Goal: Transaction & Acquisition: Purchase product/service

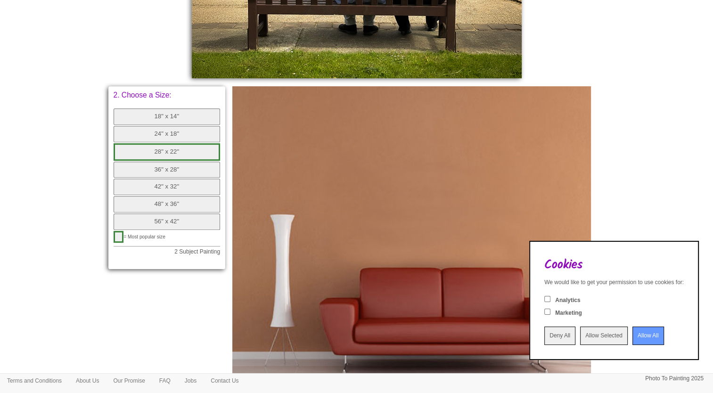
scroll to position [471, 0]
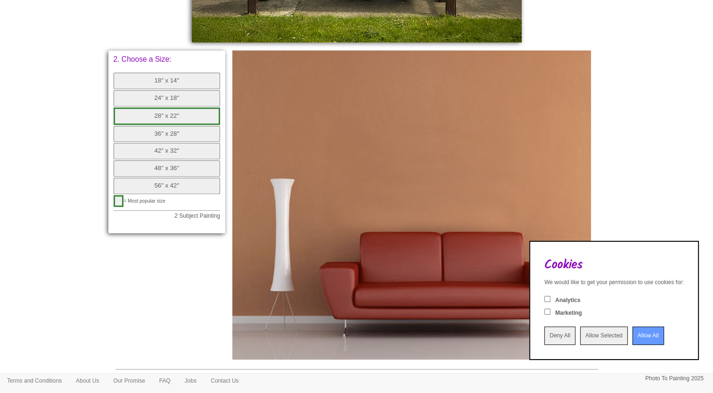
click at [161, 115] on button "28" x 22"" at bounding box center [167, 115] width 107 height 17
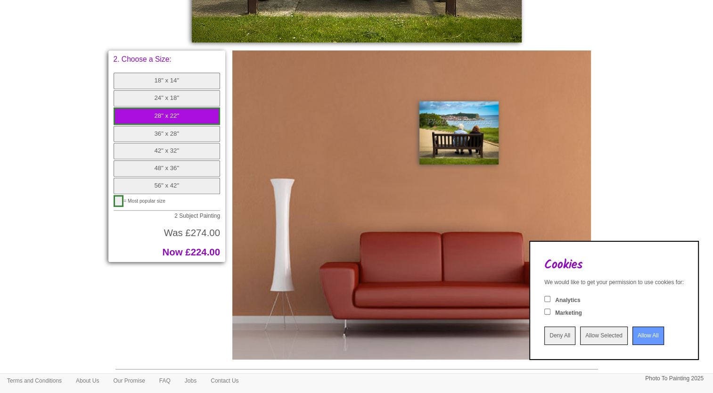
click at [173, 96] on button "24" x 18"" at bounding box center [167, 98] width 107 height 16
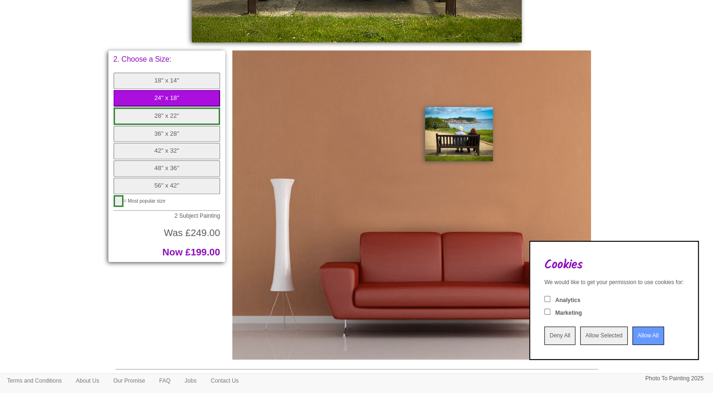
click at [546, 337] on input "Deny All" at bounding box center [559, 336] width 31 height 18
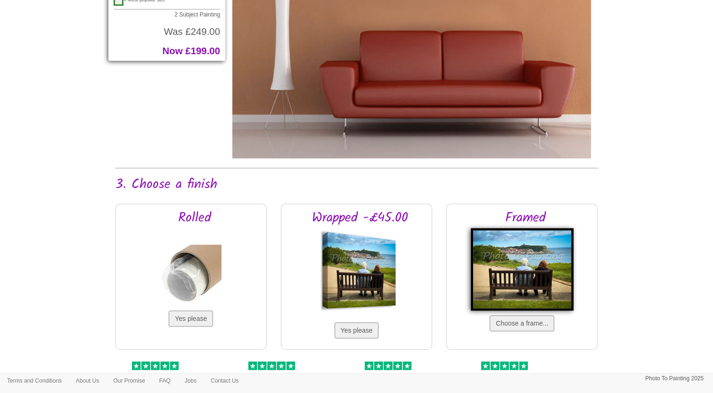
scroll to position [754, 0]
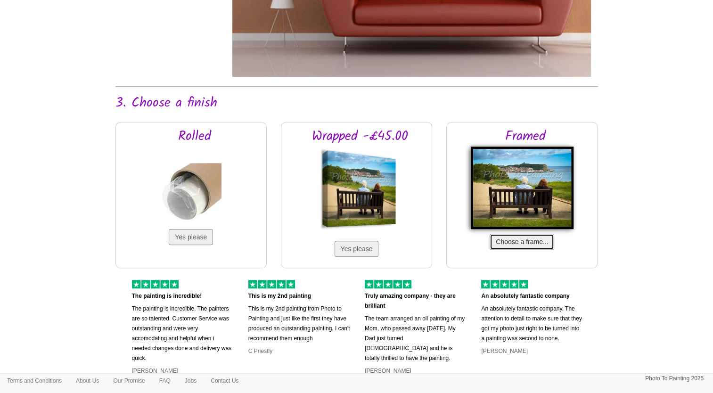
click at [515, 243] on button "Choose a frame..." at bounding box center [522, 242] width 65 height 16
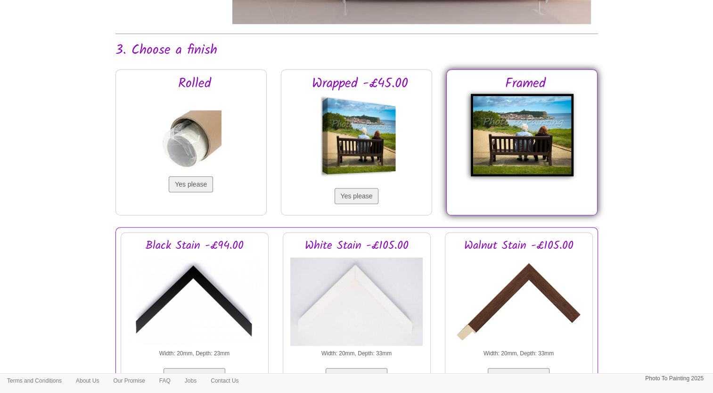
scroll to position [848, 0]
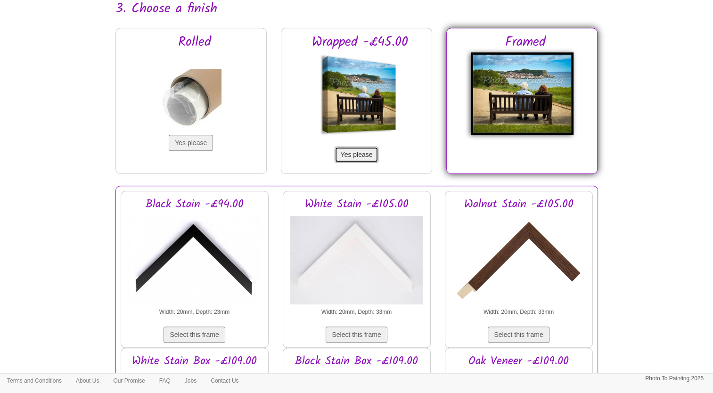
click at [366, 156] on button "Yes please" at bounding box center [357, 155] width 44 height 16
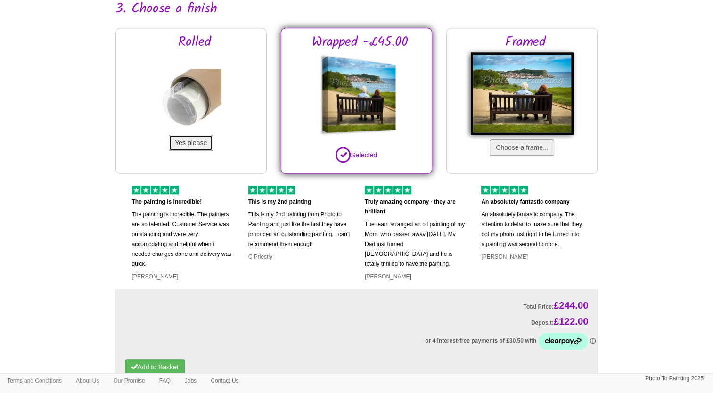
click at [194, 141] on button "Yes please" at bounding box center [191, 143] width 44 height 16
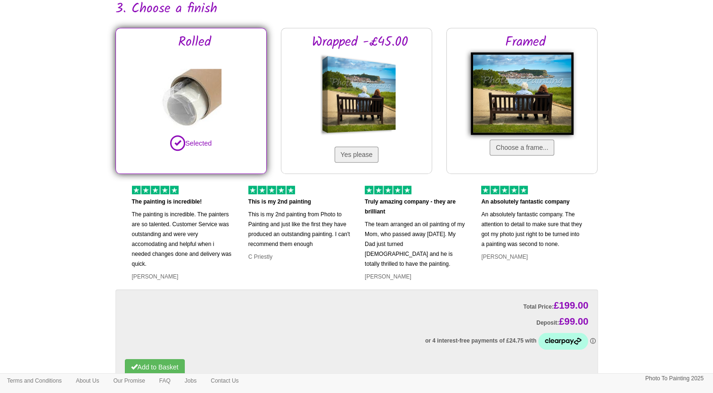
scroll to position [926, 0]
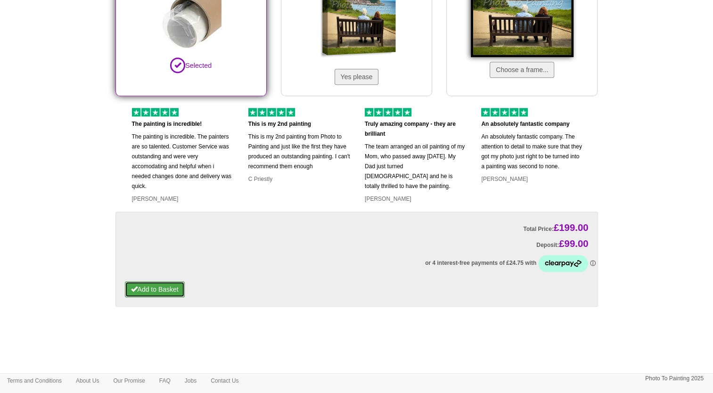
click at [168, 285] on button "Add to Basket" at bounding box center [155, 289] width 60 height 16
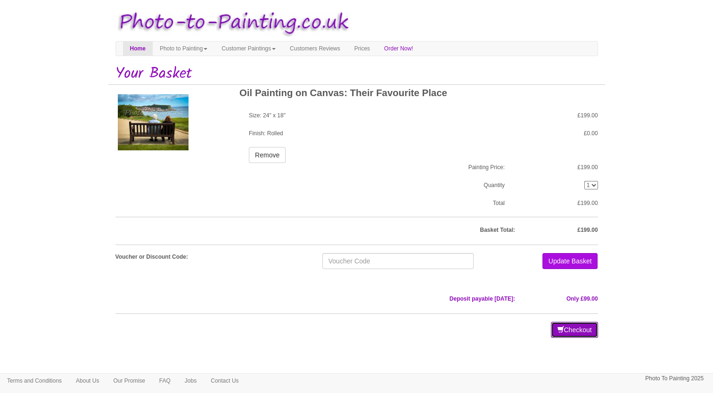
click at [567, 326] on button "Checkout" at bounding box center [574, 330] width 47 height 16
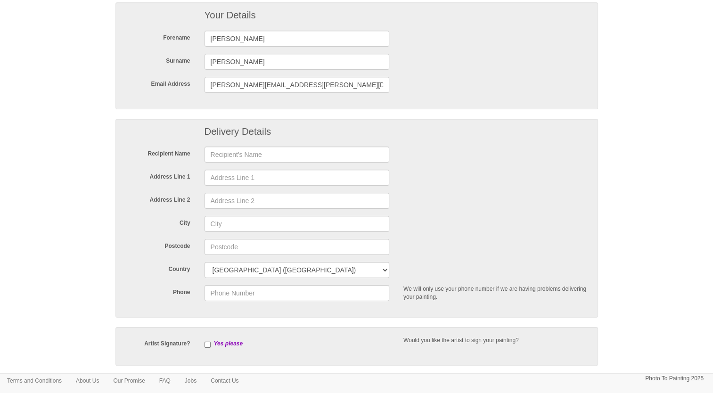
scroll to position [94, 0]
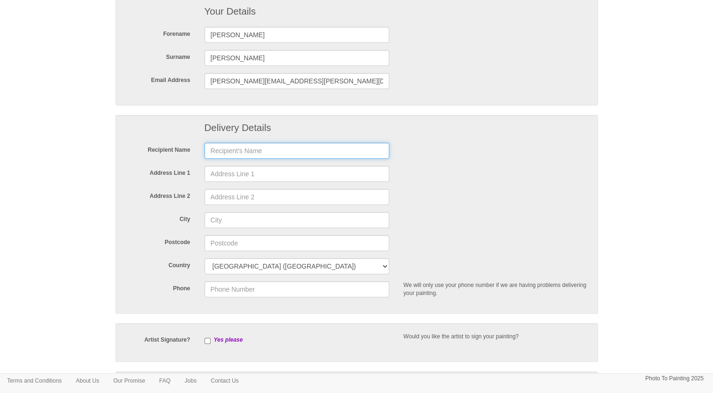
click at [265, 146] on input "text" at bounding box center [297, 151] width 185 height 16
type input "[PERSON_NAME]"
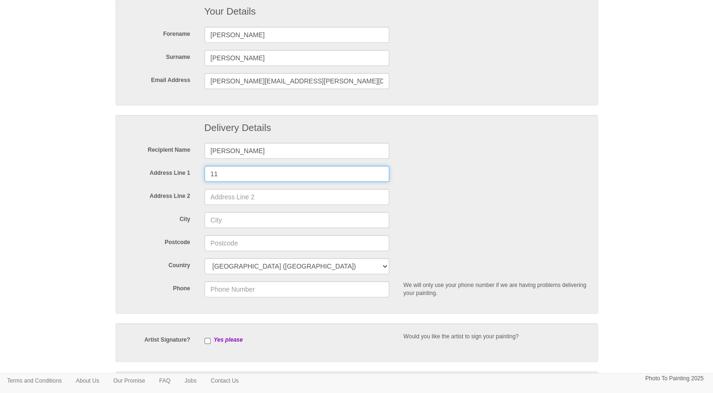
type input "[STREET_ADDRESS]"
type input "Newport"
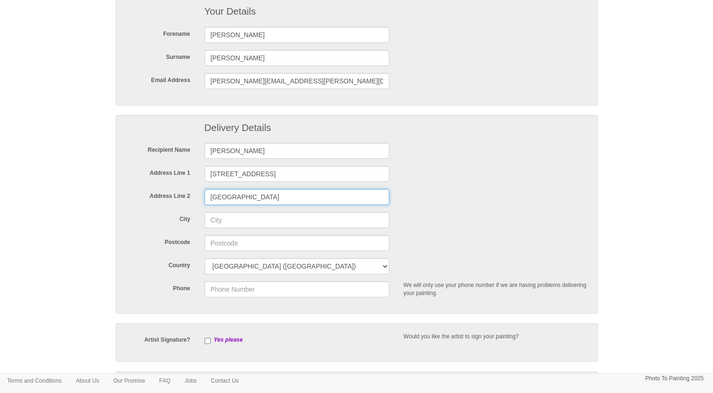
type input "Newport"
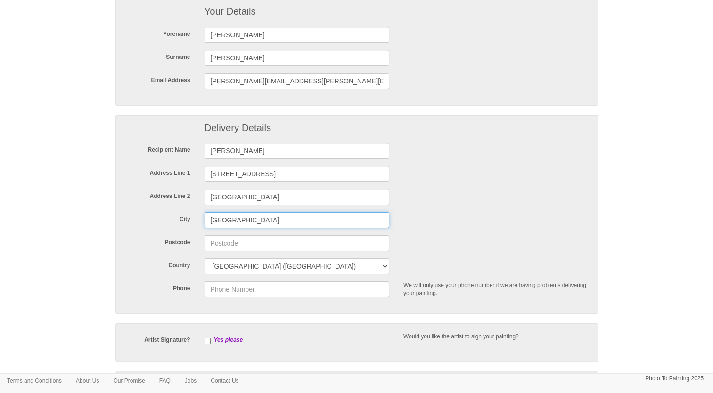
type input "NP19 8LY"
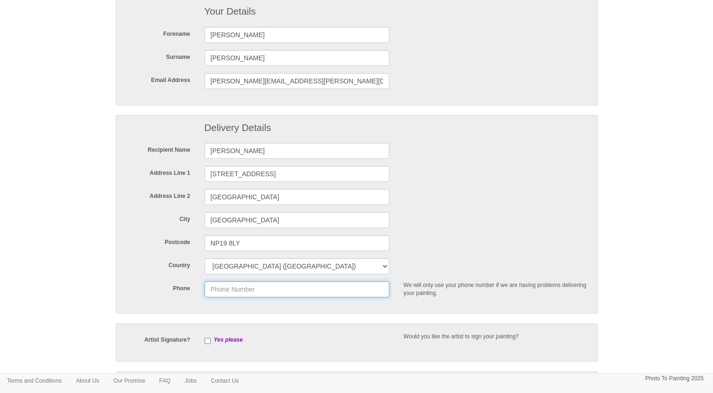
type input "07867485183"
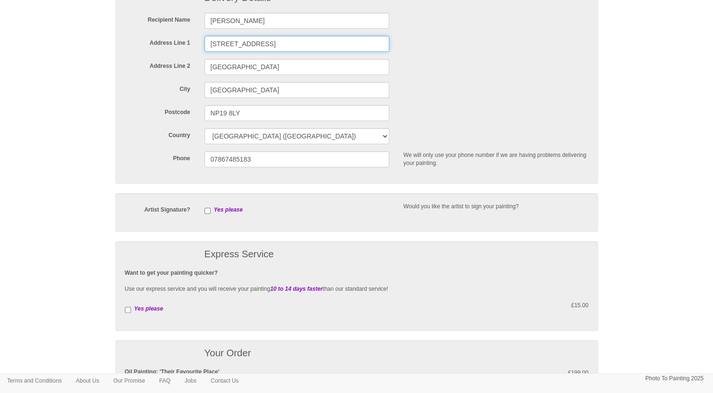
scroll to position [283, 0]
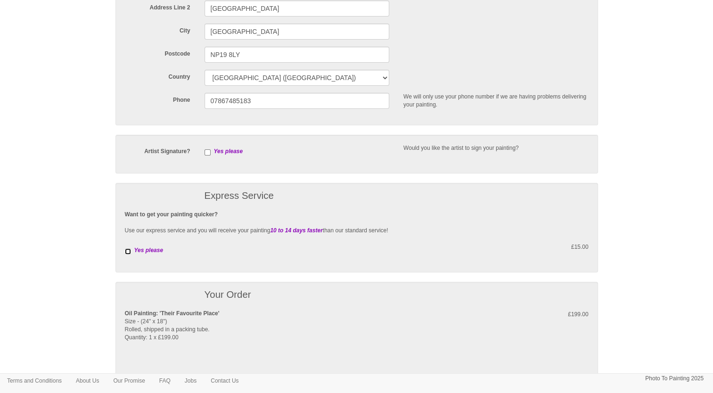
click at [129, 252] on input "checkbox" at bounding box center [128, 251] width 6 height 6
checkbox input "true"
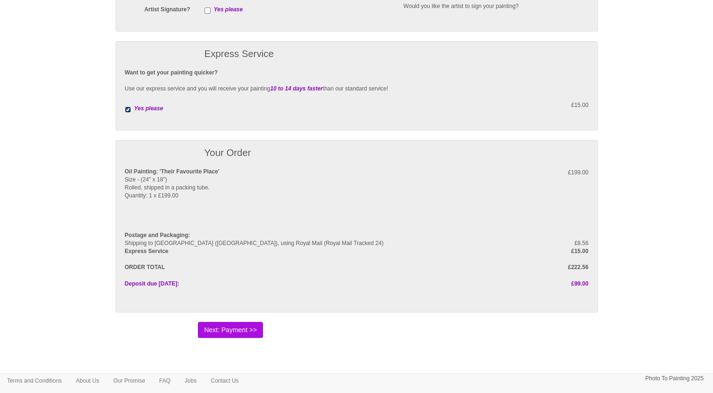
scroll to position [469, 0]
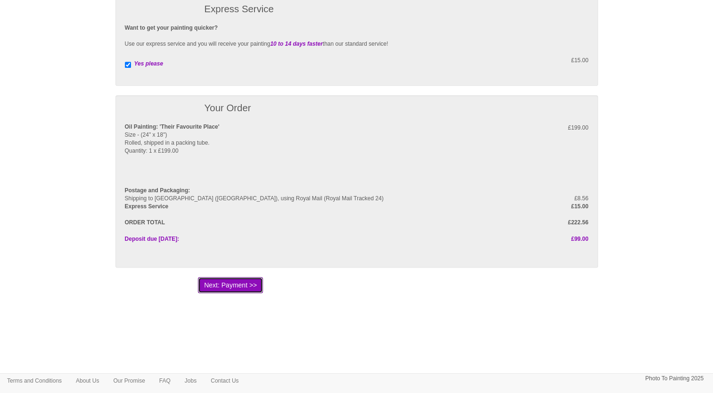
click at [246, 284] on button "Next: Payment >>" at bounding box center [230, 285] width 65 height 16
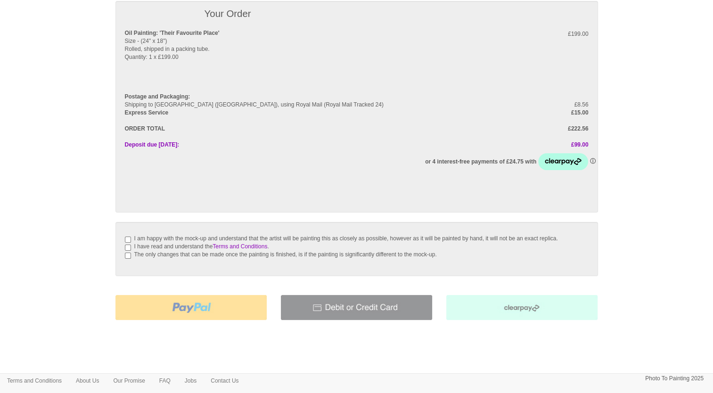
scroll to position [94, 0]
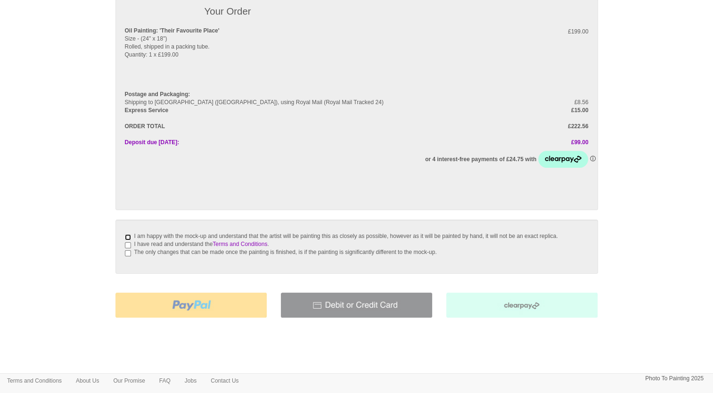
click at [126, 237] on input "I am happy with the mock-up and understand that the artist will be painting thi…" at bounding box center [128, 237] width 6 height 6
checkbox input "true"
click at [127, 256] on div "I am happy with the mock-up and understand that the artist will be painting thi…" at bounding box center [357, 247] width 464 height 36
click at [127, 248] on input "I have read and understand the Terms and Conditions ." at bounding box center [128, 245] width 6 height 6
checkbox input "true"
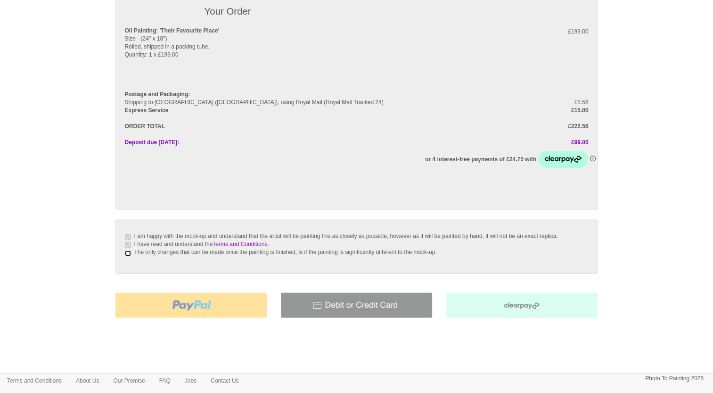
click at [130, 256] on input "The only changes that can be made once the painting is finished, is if the pain…" at bounding box center [128, 253] width 6 height 6
checkbox input "true"
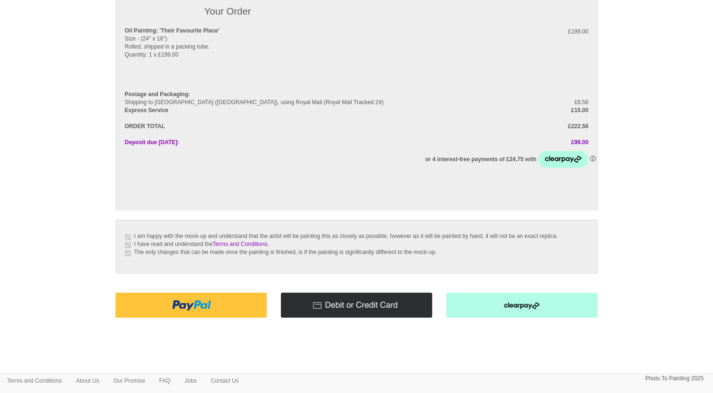
click at [370, 316] on img at bounding box center [356, 305] width 151 height 25
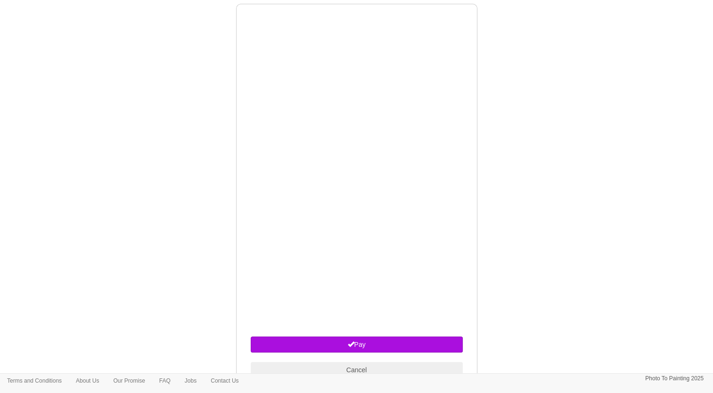
scroll to position [471, 0]
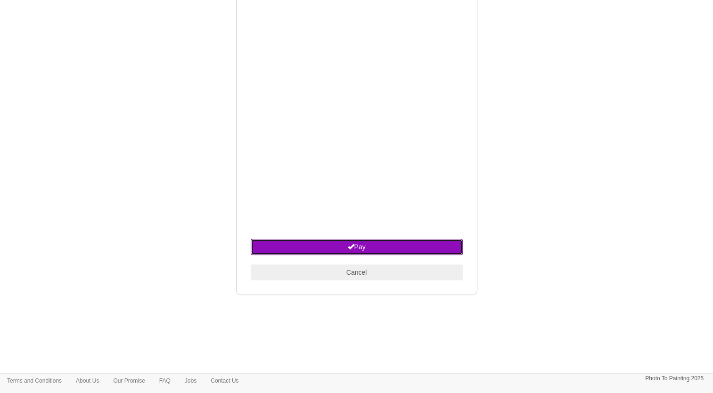
click at [355, 253] on button "Pay" at bounding box center [357, 247] width 212 height 16
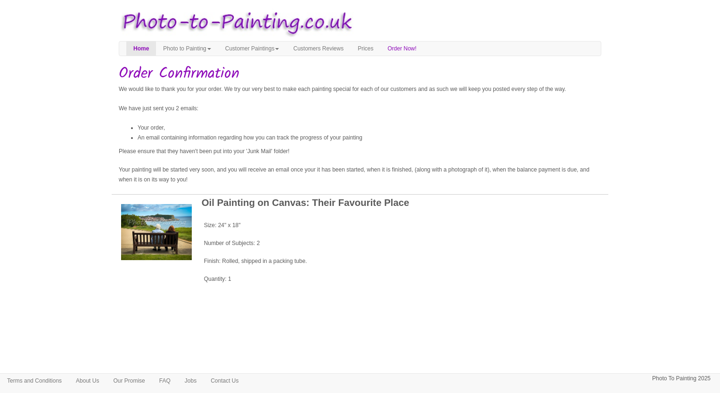
click at [161, 248] on img at bounding box center [156, 232] width 71 height 56
